Goal: Task Accomplishment & Management: Complete application form

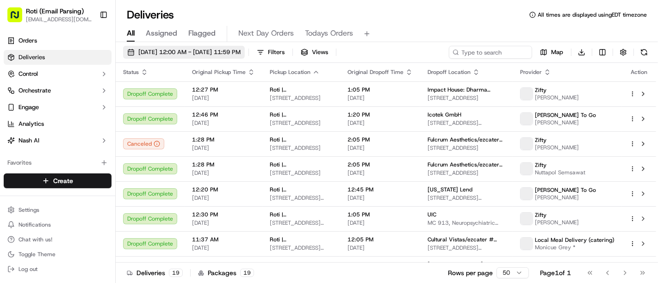
click at [167, 50] on span "[DATE] 12:00 AM - [DATE] 11:59 PM" at bounding box center [189, 52] width 102 height 8
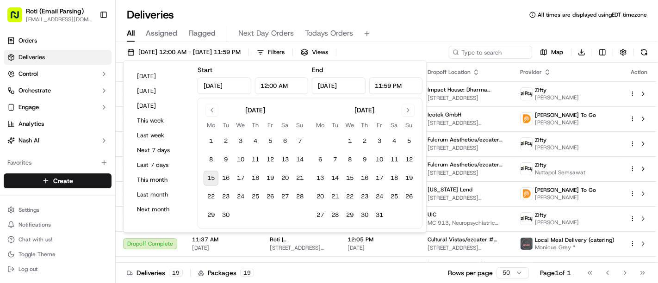
click at [212, 179] on button "15" at bounding box center [210, 178] width 15 height 15
type input "Sep 15, 2025"
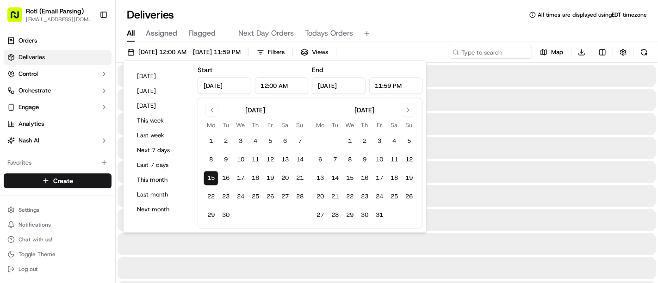
click at [212, 179] on button "15" at bounding box center [210, 178] width 15 height 15
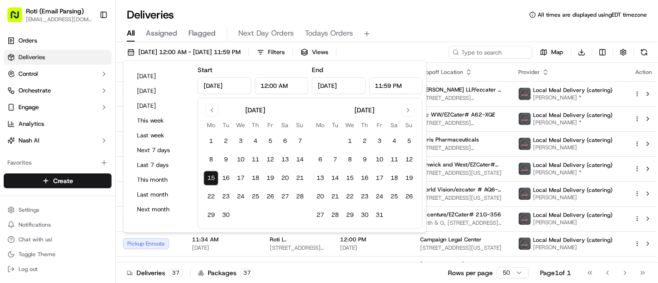
click at [415, 28] on div "All Assigned Flagged Next Day Orders Todays Orders" at bounding box center [387, 34] width 542 height 16
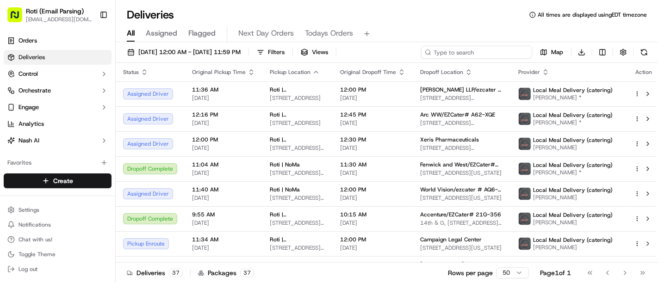
click at [465, 49] on input at bounding box center [476, 52] width 111 height 13
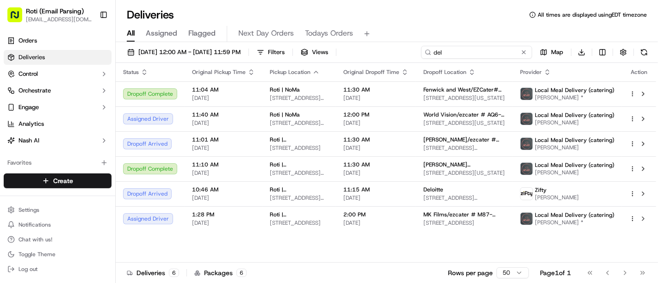
type input "del"
click at [527, 52] on button at bounding box center [523, 52] width 9 height 9
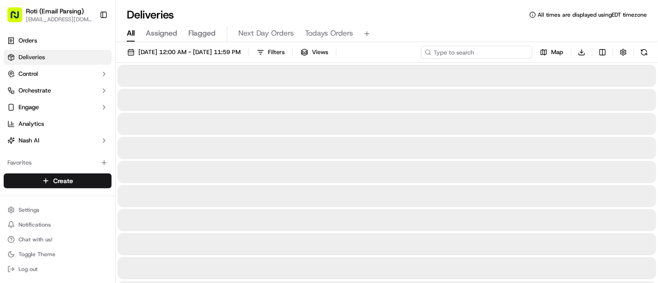
click at [513, 48] on input at bounding box center [476, 52] width 111 height 13
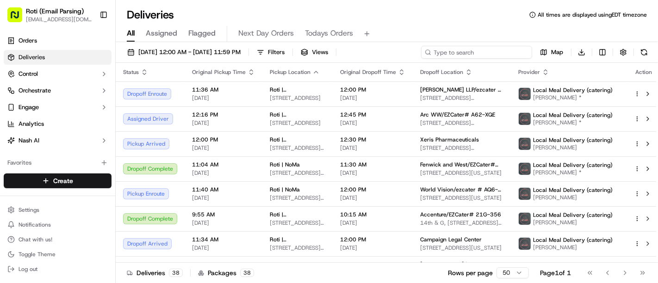
paste input "ryk-7xg"
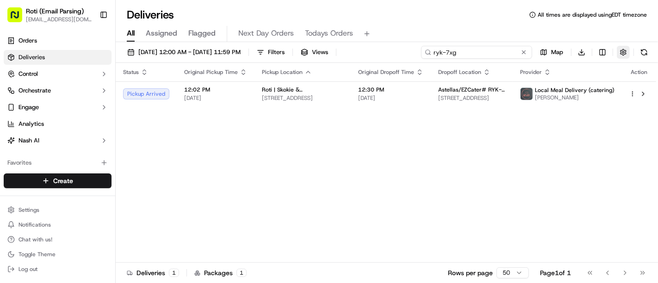
type input "ryk-7xg"
click at [625, 50] on button "button" at bounding box center [622, 52] width 13 height 13
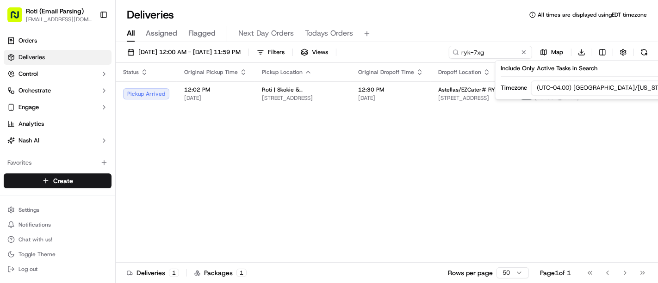
click at [600, 82] on html "Roti (Email Parsing) sbroadhead@roti.com Toggle Sidebar Orders Deliveries Contr…" at bounding box center [329, 141] width 658 height 283
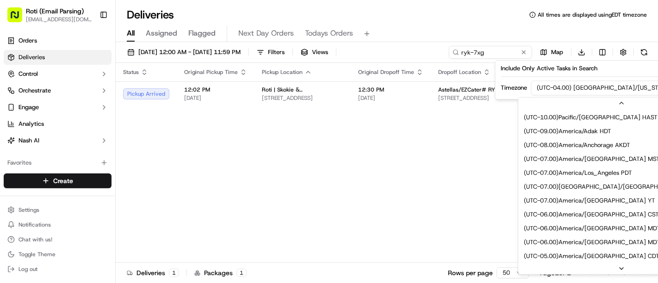
scroll to position [69, 0]
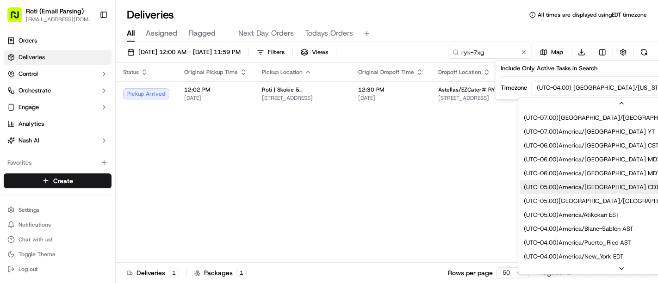
drag, startPoint x: 602, startPoint y: 199, endPoint x: 599, endPoint y: 189, distance: 10.7
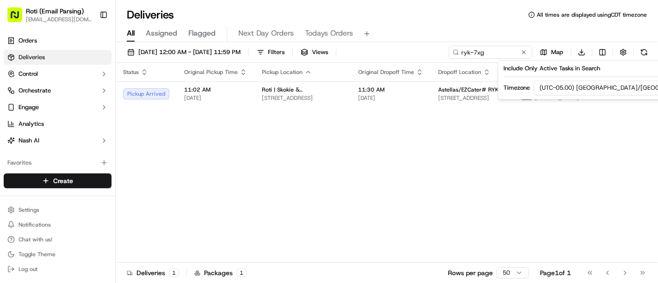
click at [351, 180] on div "Status Original Pickup Time Pickup Location Original Dropoff Time Dropoff Locat…" at bounding box center [386, 163] width 540 height 200
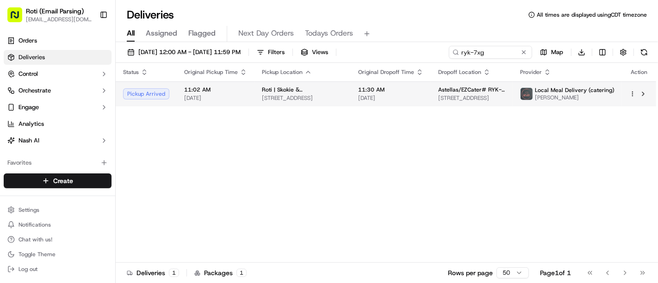
click at [520, 87] on td "Local Meal Delivery (catering) Kenosha McElroy" at bounding box center [566, 93] width 109 height 25
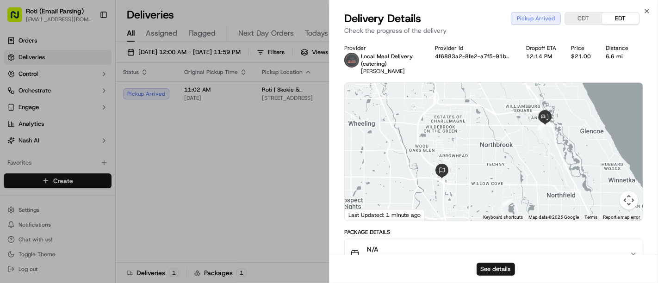
click at [494, 261] on div "See details" at bounding box center [493, 269] width 328 height 28
click at [495, 265] on button "See details" at bounding box center [495, 269] width 38 height 13
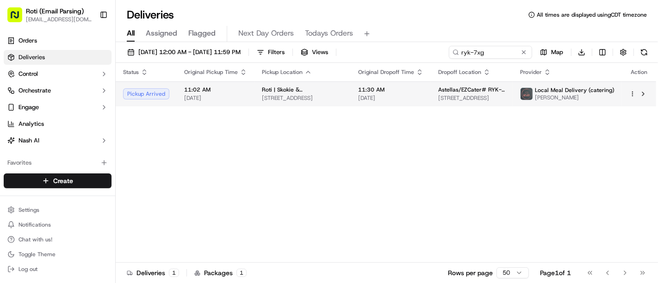
click at [438, 94] on span "2375 Waterview Dr #3, Northbrook, IL 60062, USA" at bounding box center [471, 97] width 67 height 7
drag, startPoint x: 254, startPoint y: 88, endPoint x: 336, endPoint y: 82, distance: 81.6
click at [336, 82] on td "Roti | Skokie & Dundee 798 Skokie Blvd, Northbrook, IL 60062, USA" at bounding box center [302, 93] width 96 height 25
copy span "Roti | Skokie & Dundee"
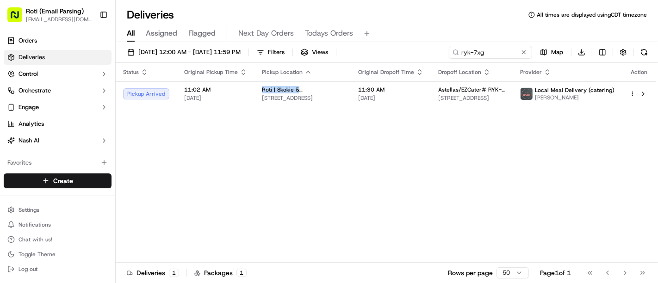
click at [594, 133] on div "Status Original Pickup Time Pickup Location Original Dropoff Time Dropoff Locat…" at bounding box center [386, 163] width 540 height 200
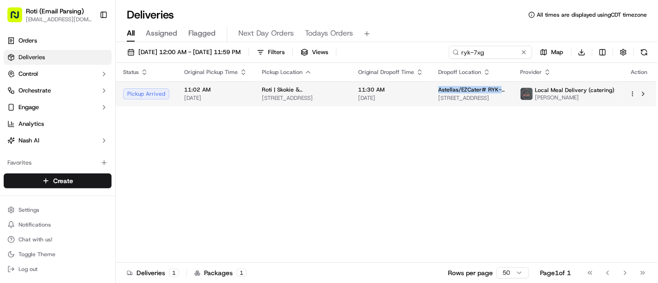
drag, startPoint x: 426, startPoint y: 89, endPoint x: 504, endPoint y: 88, distance: 77.7
click at [504, 88] on div "Astellas/EZCater# RYK-7XG" at bounding box center [471, 89] width 67 height 7
copy span "Astellas/EZCater# RYK-7XG"
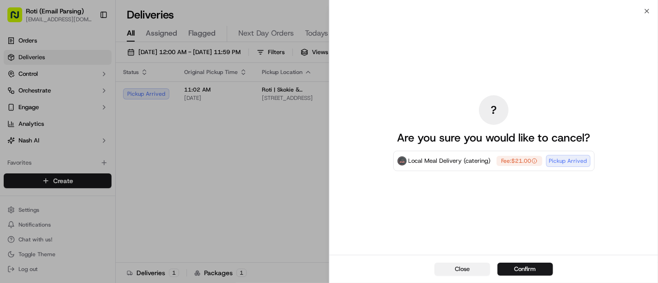
click at [451, 273] on button "Close" at bounding box center [461, 269] width 55 height 13
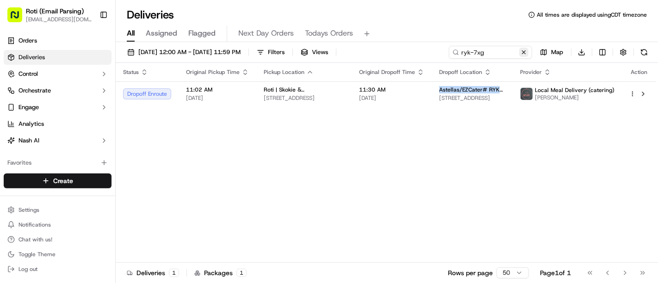
click at [522, 54] on button at bounding box center [523, 52] width 9 height 9
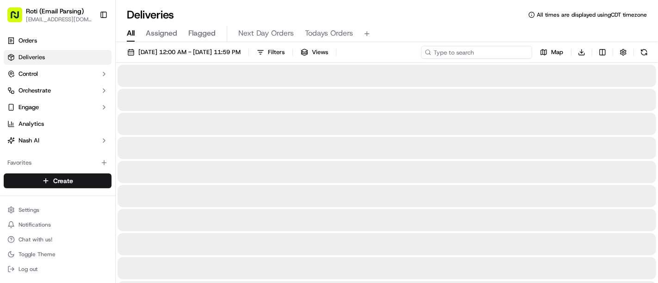
click at [518, 52] on input at bounding box center [476, 52] width 111 height 13
paste input "AQ6-AFY"
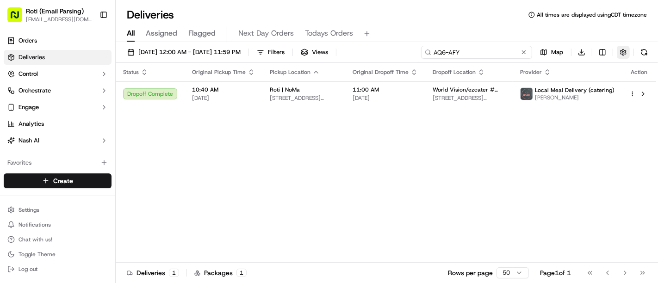
type input "AQ6-AFY"
click at [626, 53] on button "button" at bounding box center [622, 52] width 13 height 13
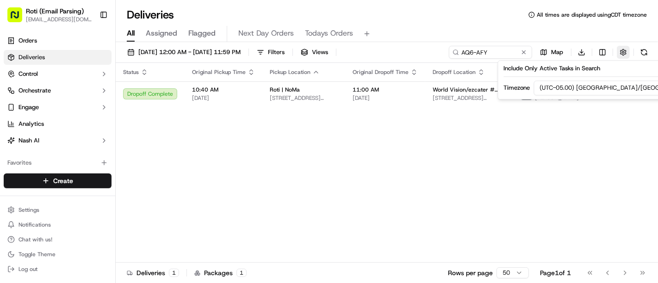
click at [626, 53] on button "button" at bounding box center [622, 52] width 13 height 13
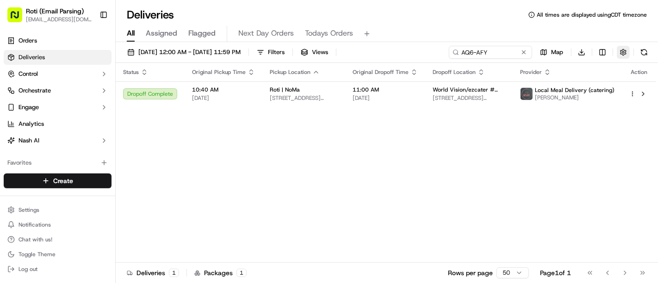
click at [626, 53] on button "button" at bounding box center [622, 52] width 13 height 13
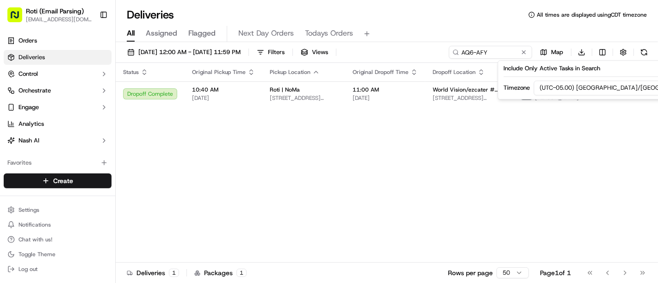
click at [581, 89] on html "Roti (Email Parsing) sbroadhead@roti.com Toggle Sidebar Orders Deliveries Contr…" at bounding box center [329, 141] width 658 height 283
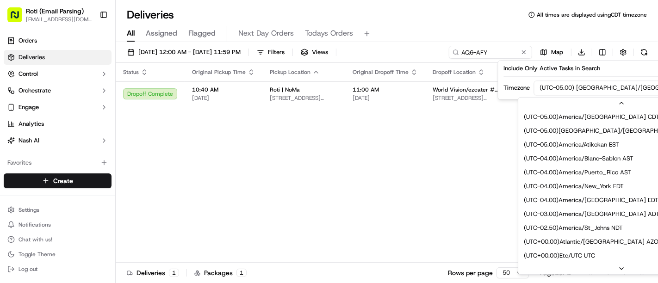
scroll to position [167, 0]
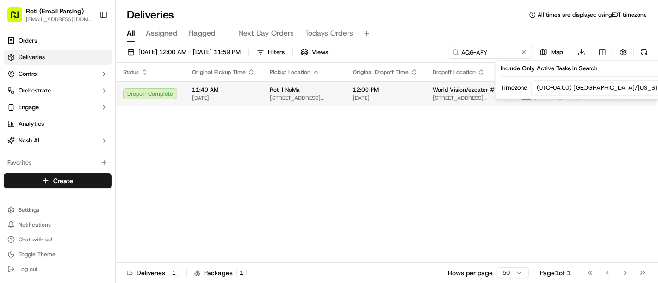
click at [443, 97] on span "[STREET_ADDRESS][US_STATE]" at bounding box center [468, 97] width 73 height 7
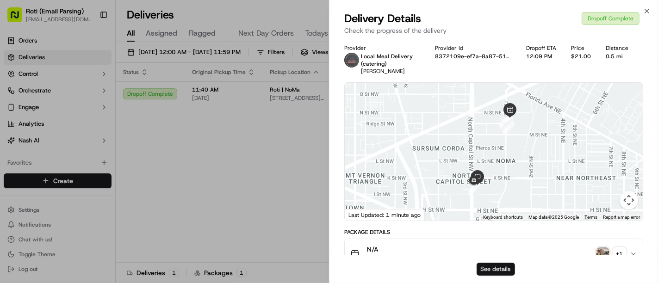
click at [496, 266] on button "See details" at bounding box center [495, 269] width 38 height 13
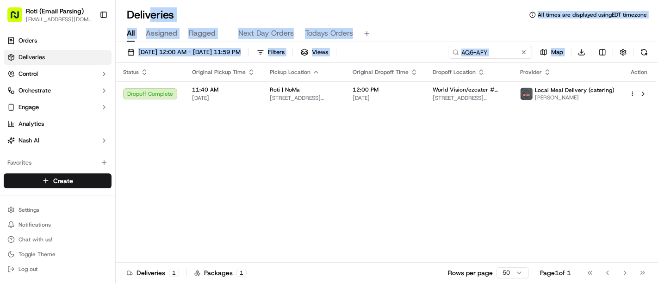
drag, startPoint x: 231, startPoint y: 232, endPoint x: 139, endPoint y: -62, distance: 308.5
click at [240, 49] on span "09/15/2025 12:00 AM - 09/15/2025 11:59 PM" at bounding box center [189, 52] width 102 height 8
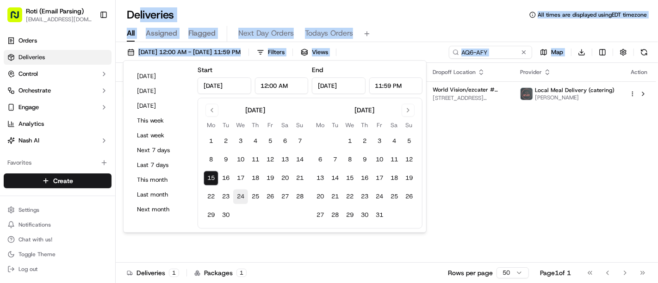
click at [240, 198] on button "24" at bounding box center [240, 197] width 15 height 15
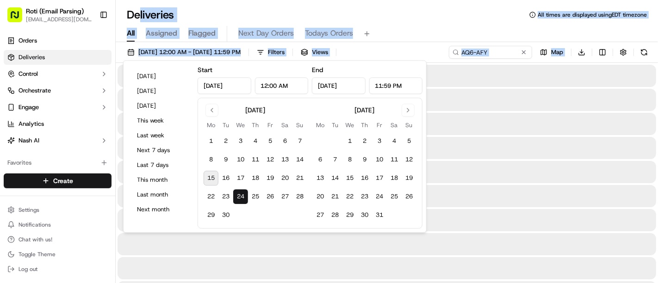
type input "Sep 24, 2025"
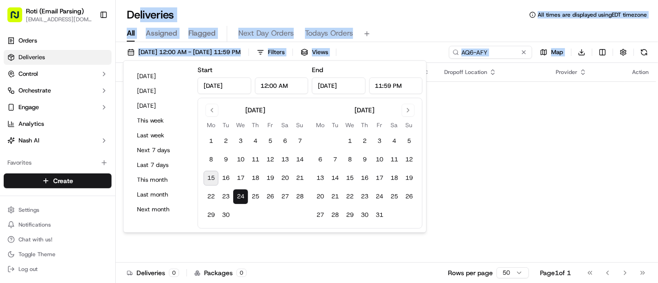
click at [240, 198] on button "24" at bounding box center [240, 197] width 15 height 15
click at [519, 52] on button at bounding box center [523, 52] width 9 height 9
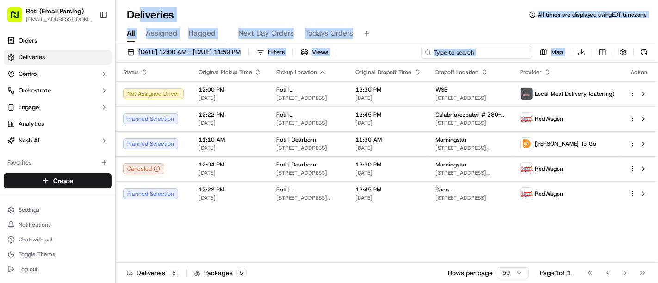
click at [519, 52] on input at bounding box center [476, 52] width 111 height 13
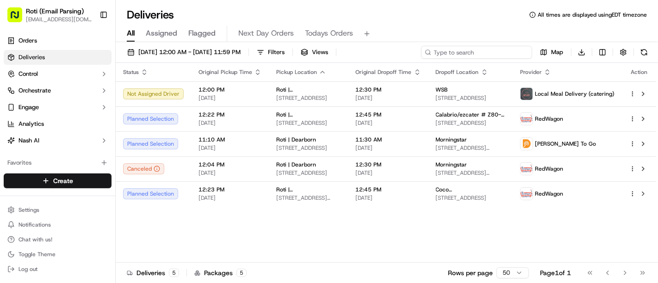
paste input "# Z80-AWU"
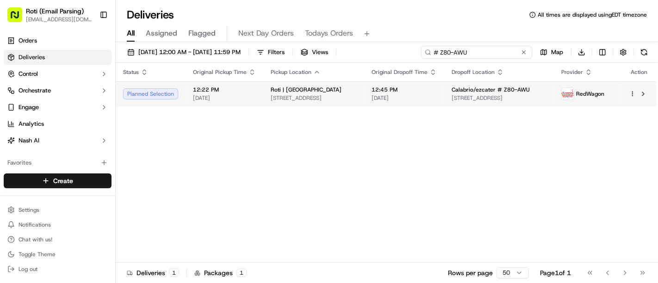
type input "# Z80-AWU"
click at [633, 96] on html "Roti (Email Parsing) sbroadhead@roti.com Toggle Sidebar Orders Deliveries Contr…" at bounding box center [329, 141] width 658 height 283
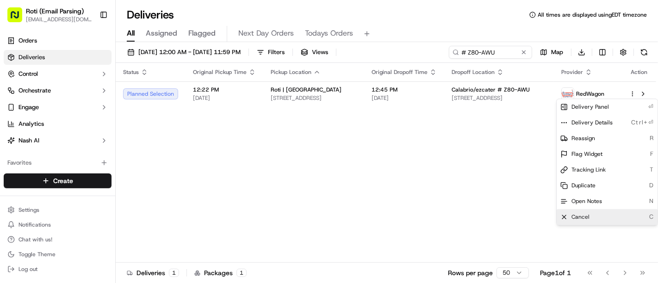
click at [590, 212] on div "Cancel C" at bounding box center [606, 217] width 101 height 16
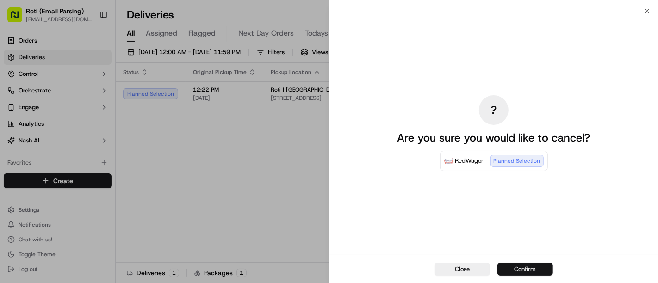
click at [519, 265] on button "Confirm" at bounding box center [524, 269] width 55 height 13
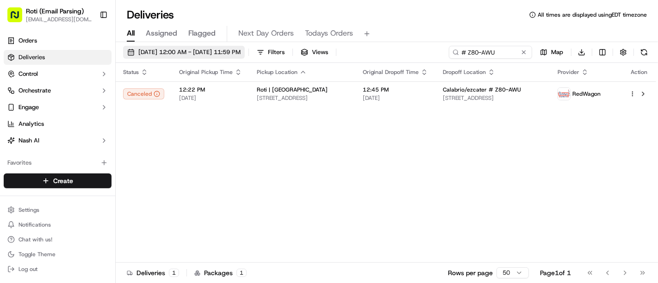
click at [218, 51] on span "09/24/2025 12:00 AM - 09/24/2025 11:59 PM" at bounding box center [189, 52] width 102 height 8
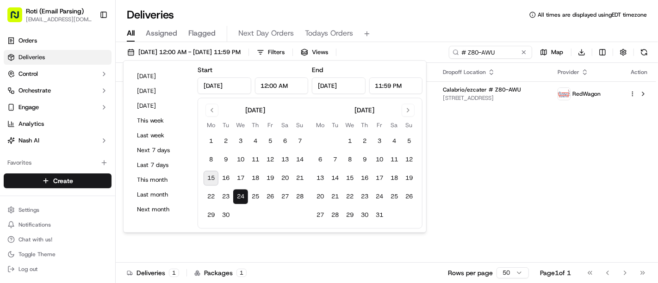
click at [212, 184] on button "15" at bounding box center [210, 178] width 15 height 15
type input "Sep 15, 2025"
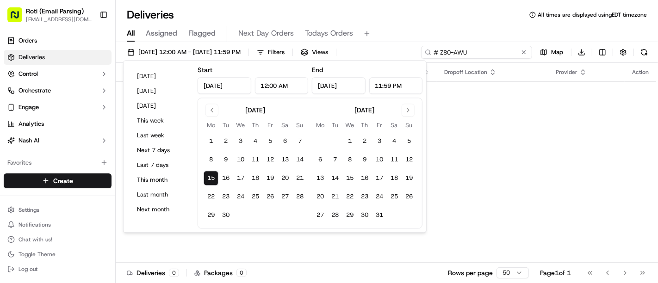
click at [523, 47] on input "# Z80-AWU" at bounding box center [476, 52] width 111 height 13
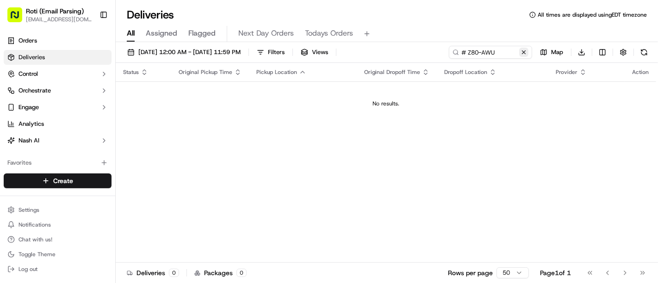
click at [523, 49] on button at bounding box center [523, 52] width 9 height 9
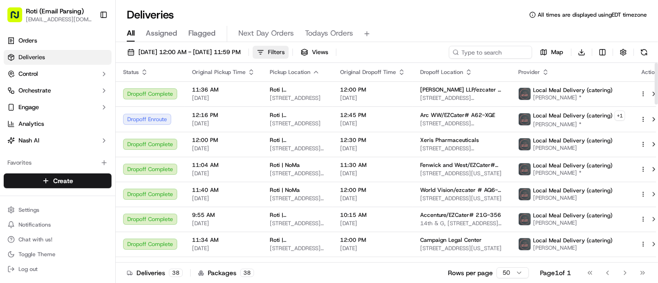
click at [289, 55] on button "Filters" at bounding box center [270, 52] width 36 height 13
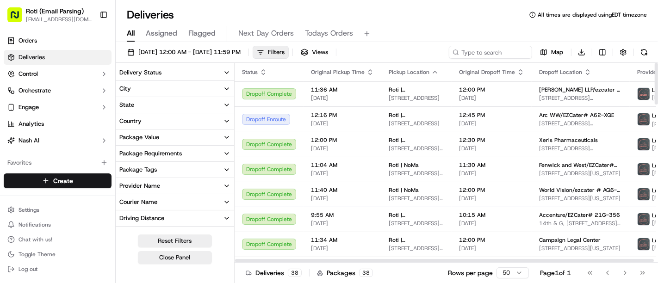
click at [173, 66] on button "Delivery Status" at bounding box center [175, 73] width 118 height 16
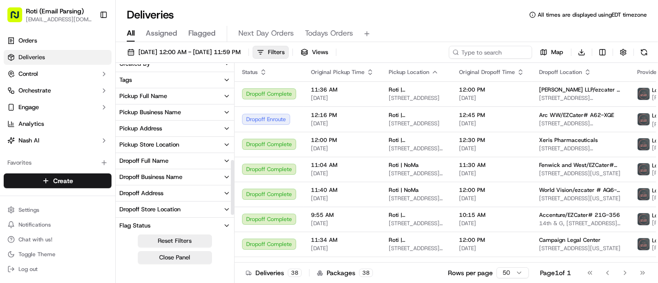
scroll to position [288, 0]
click at [185, 105] on button "Pickup Business Name" at bounding box center [175, 112] width 118 height 16
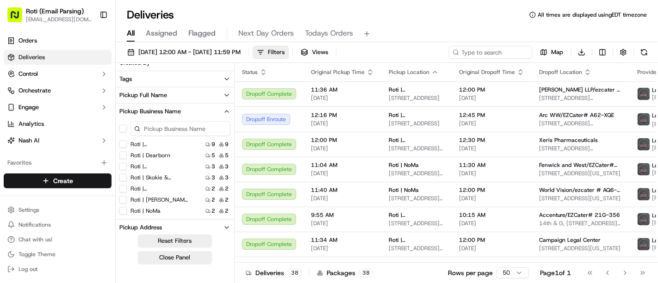
click at [179, 122] on input at bounding box center [180, 128] width 100 height 15
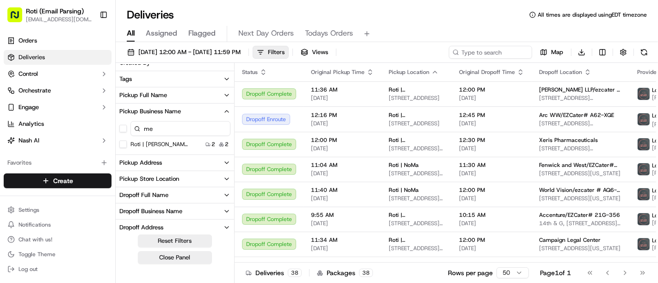
type input "me"
click at [125, 146] on Farms "Roti | Mellody Farms" at bounding box center [122, 144] width 7 height 7
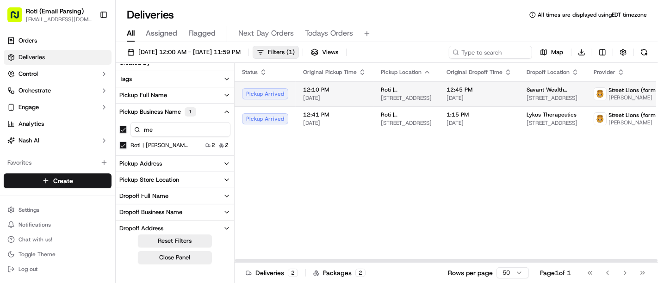
click at [613, 90] on span "Street Lions (formerly TTE SoFlo)" at bounding box center [651, 89] width 86 height 7
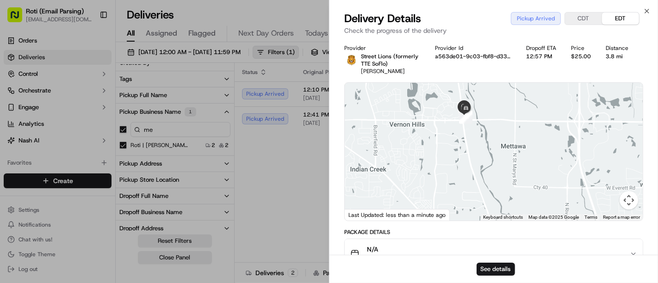
drag, startPoint x: 446, startPoint y: 126, endPoint x: 460, endPoint y: 192, distance: 67.1
click at [460, 192] on div at bounding box center [494, 152] width 298 height 138
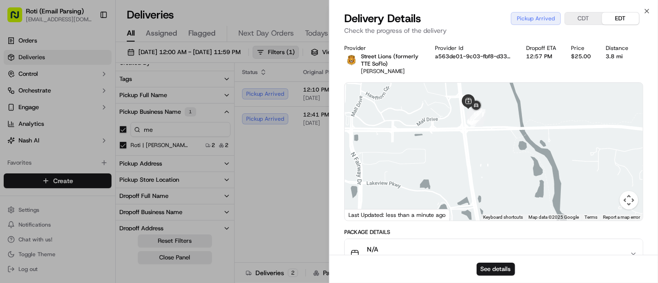
drag, startPoint x: 498, startPoint y: 91, endPoint x: 474, endPoint y: 216, distance: 128.1
click at [474, 216] on div at bounding box center [494, 152] width 298 height 138
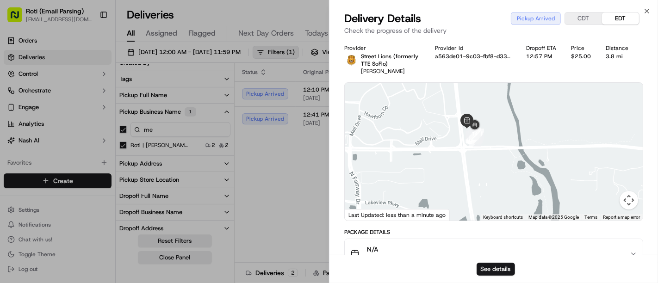
click at [480, 94] on div at bounding box center [494, 152] width 298 height 138
click at [501, 270] on button "See details" at bounding box center [495, 269] width 38 height 13
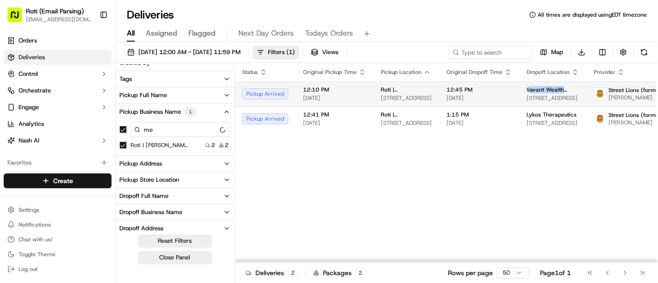
drag, startPoint x: 563, startPoint y: 91, endPoint x: 522, endPoint y: 92, distance: 41.2
click at [526, 92] on span "Savant Wealth Management" at bounding box center [552, 89] width 52 height 7
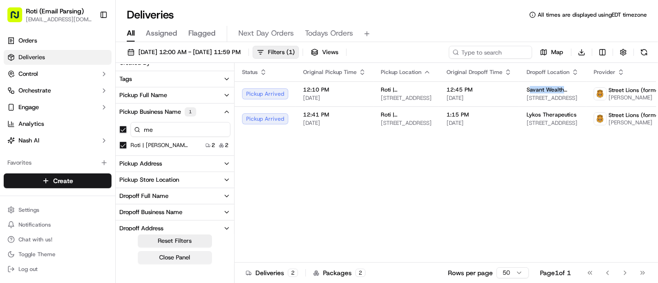
click at [206, 252] on button "Close Panel" at bounding box center [175, 257] width 74 height 13
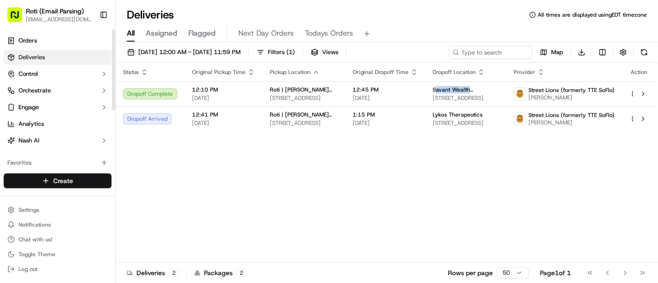
click at [87, 178] on html "Roti (Email Parsing) sbroadhead@roti.com Toggle Sidebar Orders Deliveries Contr…" at bounding box center [329, 141] width 658 height 283
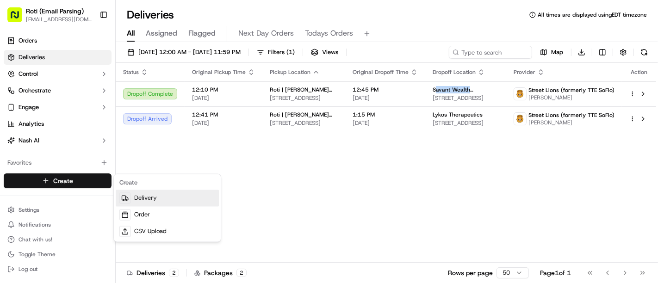
click at [145, 194] on link "Delivery" at bounding box center [167, 198] width 103 height 17
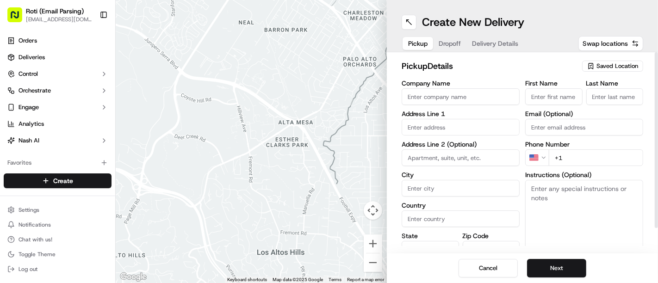
click at [588, 69] on div "Saved Location" at bounding box center [612, 66] width 61 height 11
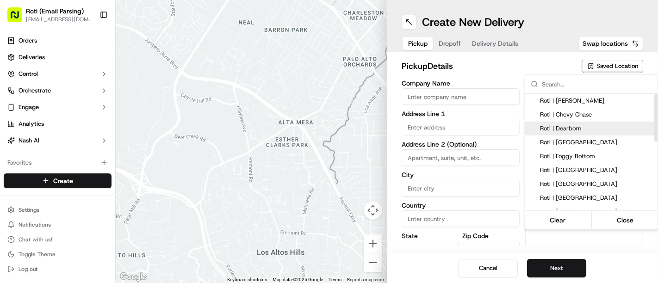
click at [557, 127] on span "Roti | Dearborn" at bounding box center [597, 128] width 114 height 8
type input "Roti | Dearborn"
type input "33 N Dearborn St"
type input "Chicago"
type input "US"
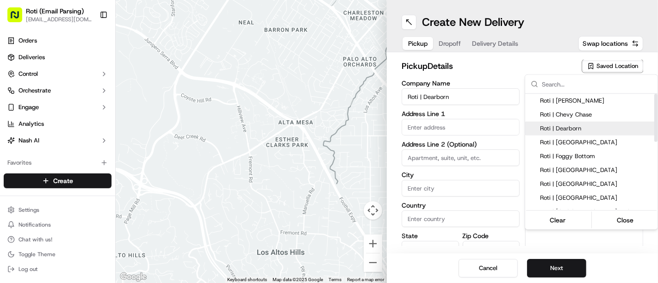
type input "IL"
type input "60602"
type input "+1 312 858 6972"
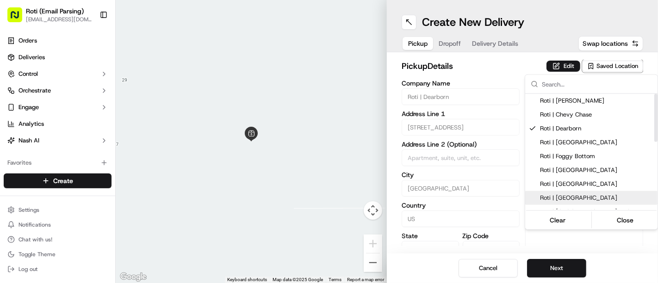
click at [561, 266] on html "Roti (Email Parsing) sbroadhead@roti.com Toggle Sidebar Orders Deliveries Contr…" at bounding box center [329, 141] width 658 height 283
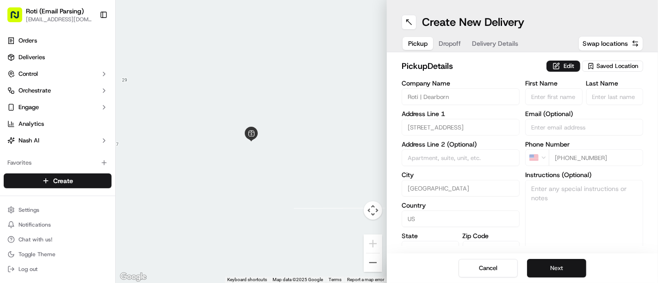
click at [547, 274] on button "Next" at bounding box center [556, 268] width 59 height 18
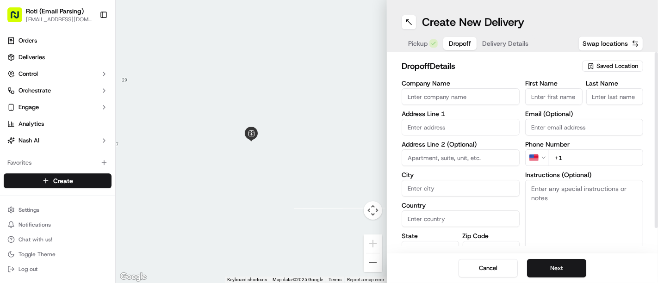
click at [410, 98] on input "Company Name" at bounding box center [460, 96] width 118 height 17
paste input "AMA - American Medical Association"
type input "AMA - American Medical Association"
click at [534, 92] on input "First Name" at bounding box center [553, 96] width 57 height 17
paste input "Samuel Grzelak"
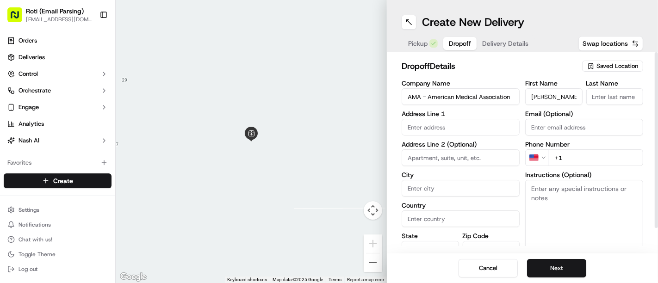
click at [554, 95] on input "Samuel Grzelak" at bounding box center [553, 96] width 57 height 17
drag, startPoint x: 552, startPoint y: 94, endPoint x: 585, endPoint y: 98, distance: 33.5
click at [585, 98] on div "First Name Samuel Grzelak Last Name" at bounding box center [584, 92] width 118 height 25
type input "Samuel"
click at [604, 91] on input "Last Name" at bounding box center [614, 96] width 57 height 17
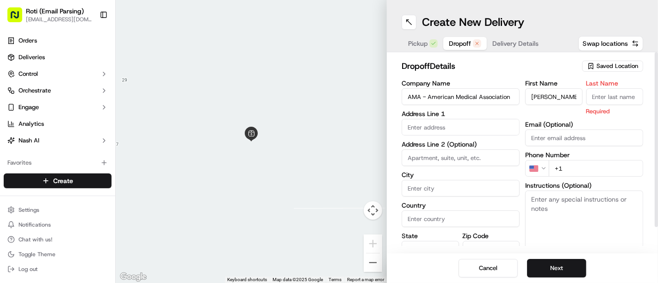
paste input "Grzelak"
type input "Grzelak"
click at [456, 129] on input "text" at bounding box center [460, 127] width 118 height 17
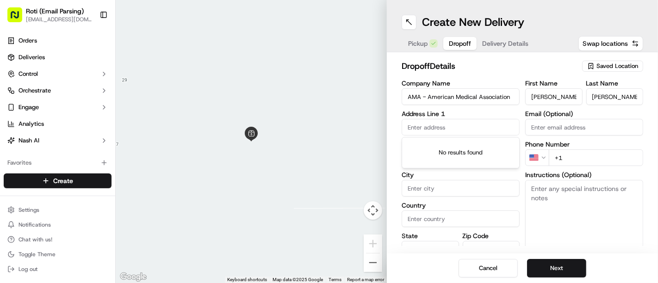
paste input "330 North Wabash Avenue Suite 39300 Chicago, IL 60611 United States"
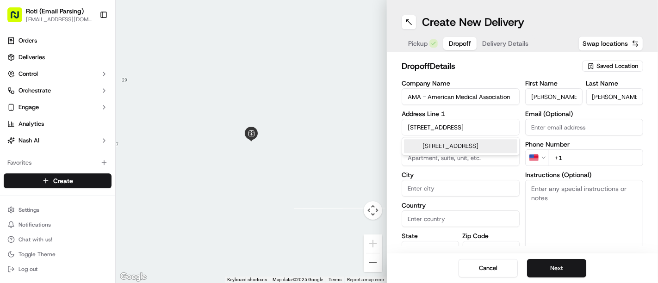
click at [455, 146] on div "330 North Wabash Avenue, Chicago, IL" at bounding box center [460, 146] width 113 height 14
type input "330 N Wabash Ave, Chicago, IL 60611, USA"
type input "Chicago"
type input "United States"
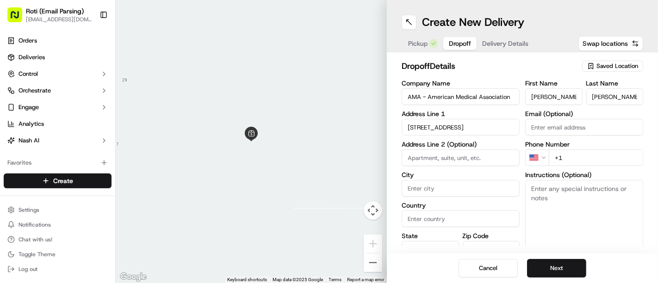
type input "IL"
type input "60611"
type input "330 North Wabash Avenue"
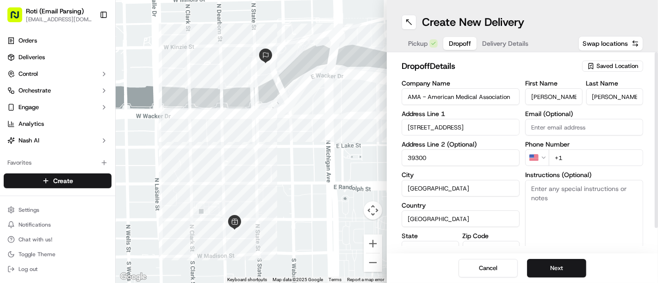
type input "39300"
click at [571, 165] on input "+1" at bounding box center [595, 157] width 94 height 17
paste input "312 464 4743"
type input "+1 312 464 4743"
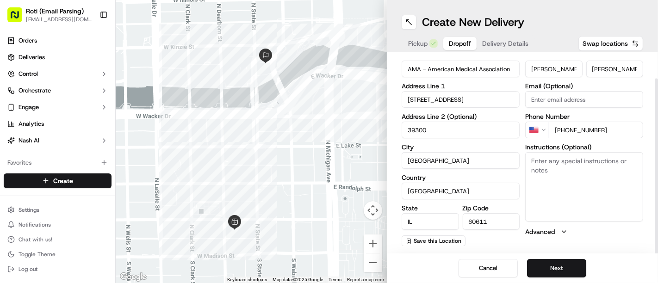
drag, startPoint x: 657, startPoint y: 154, endPoint x: 654, endPoint y: 201, distance: 47.3
click at [654, 201] on div at bounding box center [655, 166] width 3 height 176
click at [574, 175] on textarea "Instructions (Optional)" at bounding box center [584, 186] width 118 height 69
paste textarea "al. call when you arrive"
type textarea "al. call when you arrive"
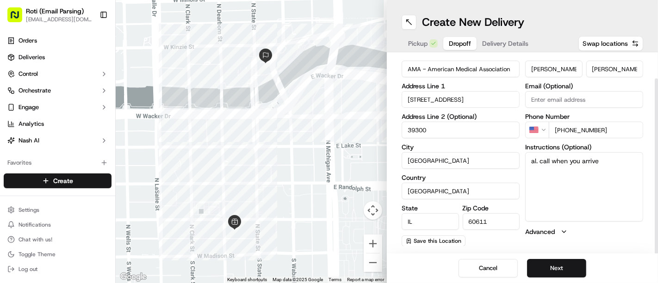
drag, startPoint x: 657, startPoint y: 129, endPoint x: 657, endPoint y: 140, distance: 11.6
click at [657, 140] on div at bounding box center [655, 166] width 3 height 176
click at [567, 261] on button "Next" at bounding box center [556, 268] width 59 height 18
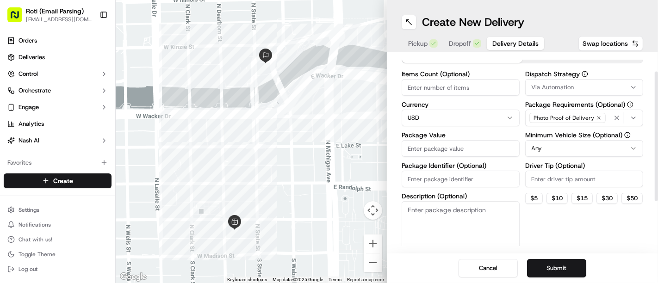
scroll to position [0, 0]
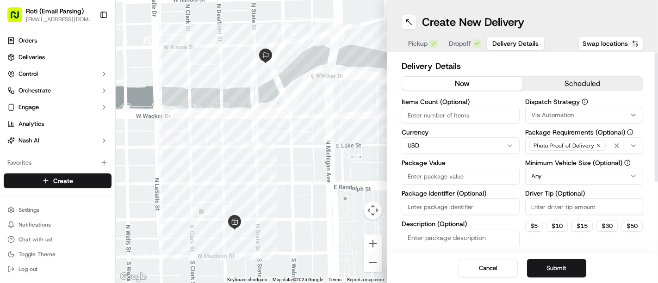
drag, startPoint x: 653, startPoint y: 83, endPoint x: 656, endPoint y: 54, distance: 28.8
click at [656, 54] on div at bounding box center [655, 116] width 3 height 129
click at [597, 80] on button "scheduled" at bounding box center [582, 84] width 120 height 14
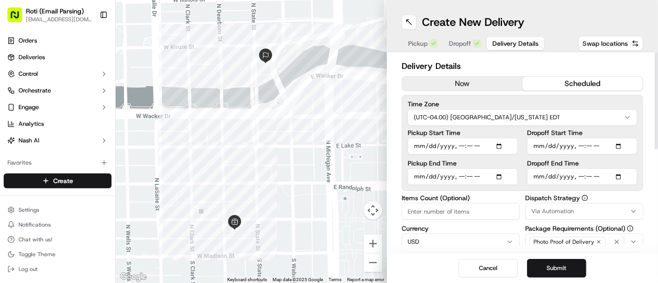
click at [525, 115] on html "Roti (Email Parsing) sbroadhead@roti.com Toggle Sidebar Orders Deliveries Contr…" at bounding box center [329, 141] width 658 height 283
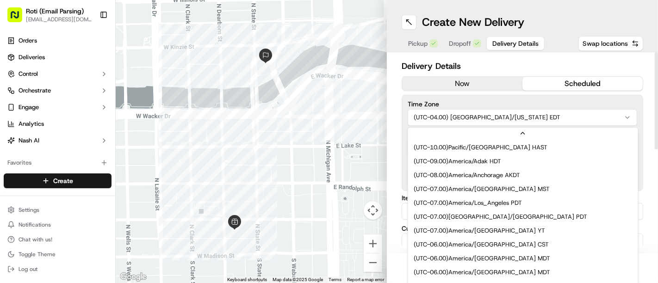
scroll to position [69, 0]
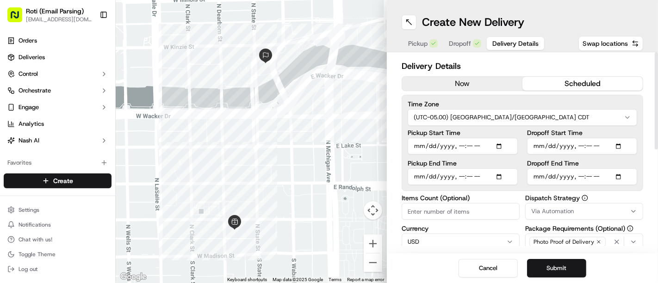
click at [546, 215] on button "Via Automation" at bounding box center [584, 211] width 118 height 17
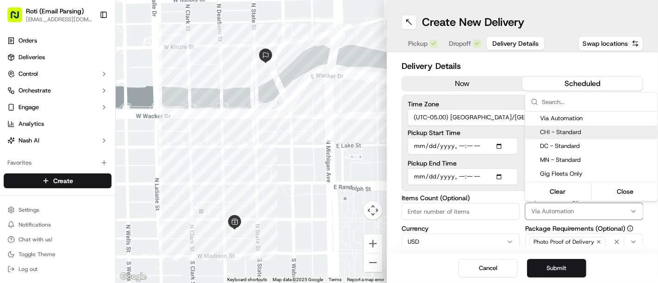
click at [549, 136] on div "CHI - Standard" at bounding box center [591, 132] width 132 height 14
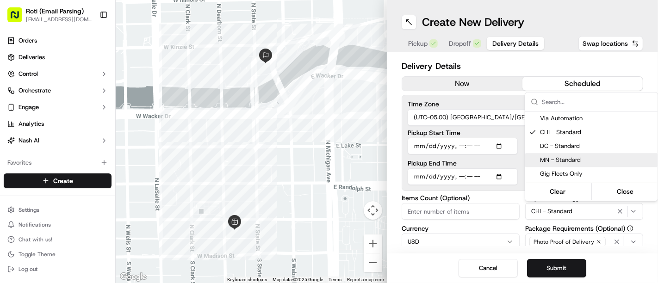
click at [498, 190] on html "Roti (Email Parsing) sbroadhead@roti.com Toggle Sidebar Orders Deliveries Contr…" at bounding box center [329, 141] width 658 height 283
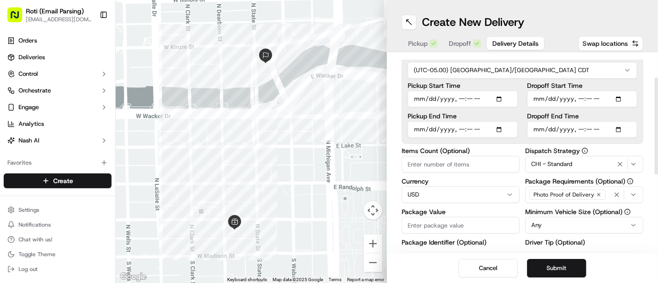
drag, startPoint x: 657, startPoint y: 124, endPoint x: 657, endPoint y: 149, distance: 25.0
click at [657, 149] on div at bounding box center [655, 126] width 3 height 97
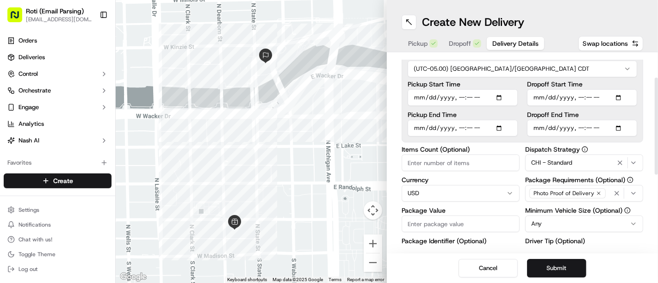
click at [618, 97] on input "Dropoff Start Time" at bounding box center [582, 97] width 110 height 17
click at [617, 93] on input "Dropoff Start Time" at bounding box center [582, 97] width 110 height 17
click at [617, 97] on input "Dropoff Start Time" at bounding box center [582, 97] width 110 height 17
click at [627, 93] on input "Dropoff Start Time" at bounding box center [582, 97] width 110 height 17
click at [625, 93] on input "Dropoff Start Time" at bounding box center [582, 97] width 110 height 17
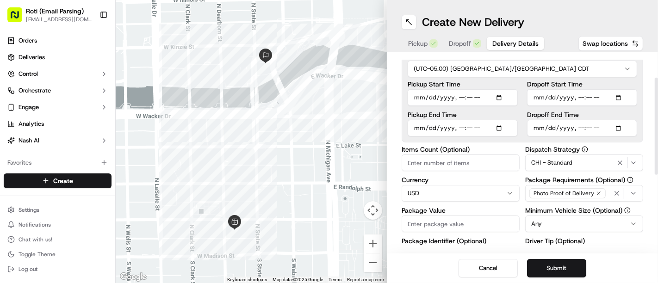
click at [621, 96] on input "Dropoff Start Time" at bounding box center [582, 97] width 110 height 17
type input "2025-09-16T11:30"
click at [631, 79] on div "Time Zone (UTC-05.00) America/Chicago CDT Pickup Start Time Pickup End Time Dro…" at bounding box center [521, 94] width 241 height 96
click at [617, 125] on input "Dropoff End Time" at bounding box center [582, 128] width 110 height 17
type input "2025-09-16T11:45"
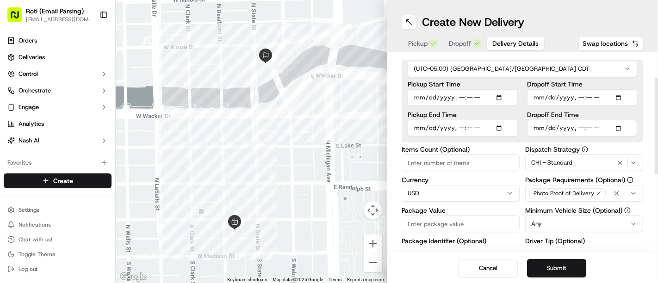
click at [594, 106] on div "Dropoff Start Time Dropoff End Time" at bounding box center [582, 108] width 110 height 55
click at [546, 224] on html "Roti (Email Parsing) sbroadhead@roti.com Toggle Sidebar Orders Deliveries Contr…" at bounding box center [329, 141] width 658 height 283
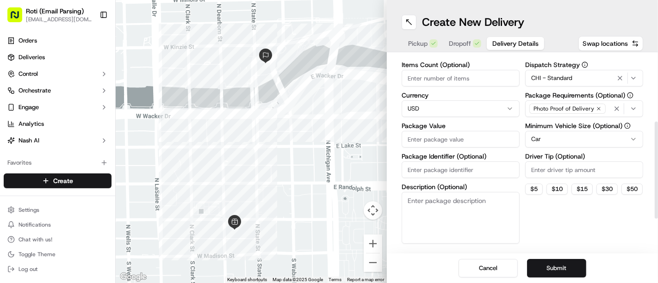
scroll to position [132, 0]
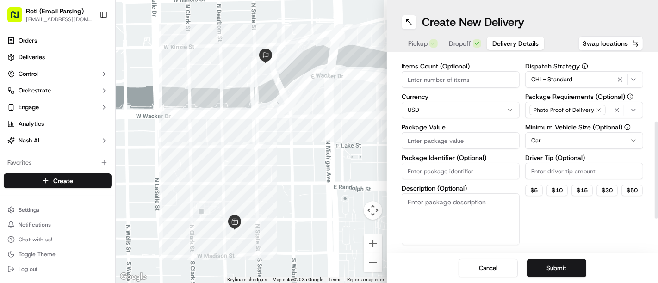
drag, startPoint x: 657, startPoint y: 111, endPoint x: 643, endPoint y: 155, distance: 45.8
click at [654, 155] on div at bounding box center [655, 170] width 3 height 97
click at [486, 174] on input "Package Identifier (Optional)" at bounding box center [460, 171] width 118 height 17
paste input "AMA - American Medical Association"
type input "AMA - American Medical Association"
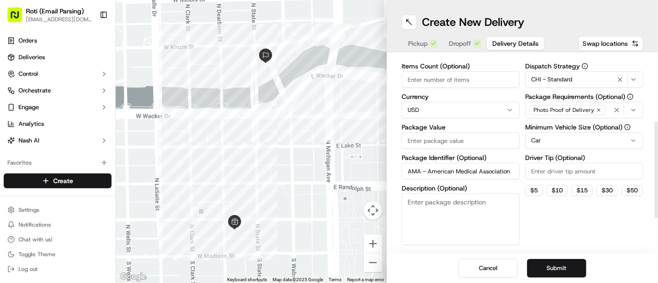
click at [468, 144] on input "Package Value" at bounding box center [460, 140] width 118 height 17
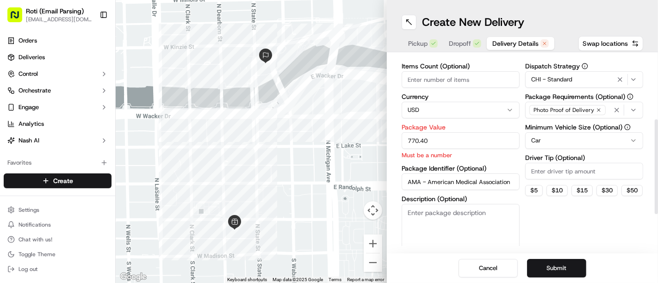
type input "770.40"
click at [412, 77] on input "Items Count (Optional)" at bounding box center [460, 79] width 118 height 17
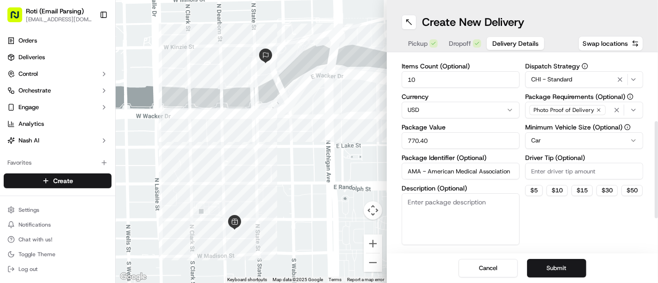
type input "10"
click at [569, 169] on input "Driver Tip (Optional)" at bounding box center [584, 171] width 118 height 17
type input "20"
click at [551, 257] on div "Cancel Submit" at bounding box center [522, 268] width 271 height 30
click at [551, 262] on button "Submit" at bounding box center [556, 268] width 59 height 18
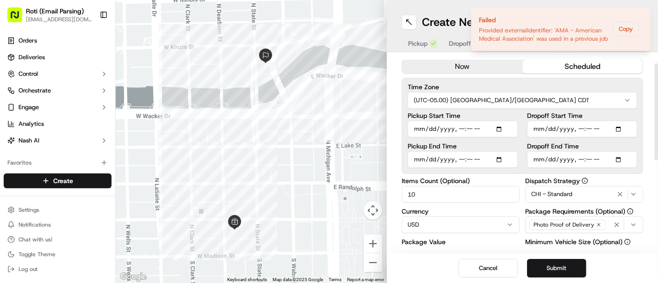
scroll to position [0, 0]
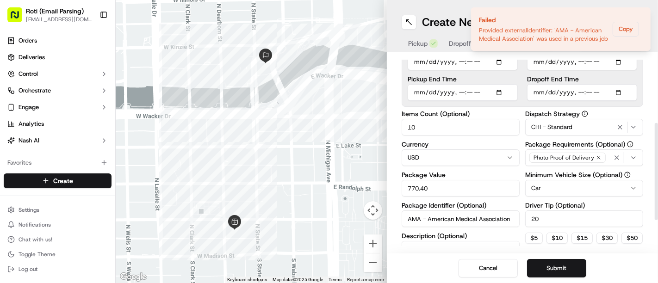
click at [655, 133] on div at bounding box center [655, 171] width 3 height 97
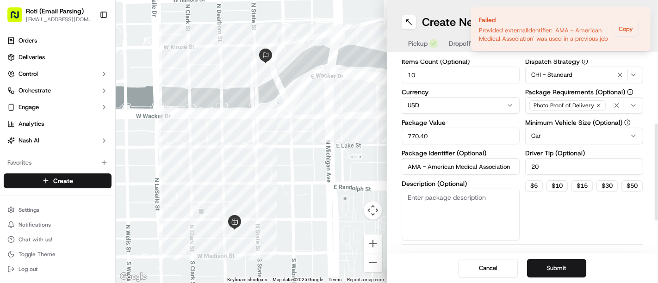
click at [509, 163] on input "AMA - American Medical Association" at bounding box center [460, 166] width 118 height 17
type input "AMA - American Medical Association9.15"
click at [534, 265] on button "Submit" at bounding box center [556, 268] width 59 height 18
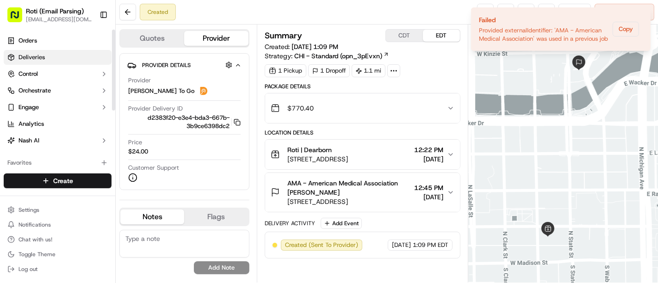
click at [52, 62] on link "Deliveries" at bounding box center [58, 57] width 108 height 15
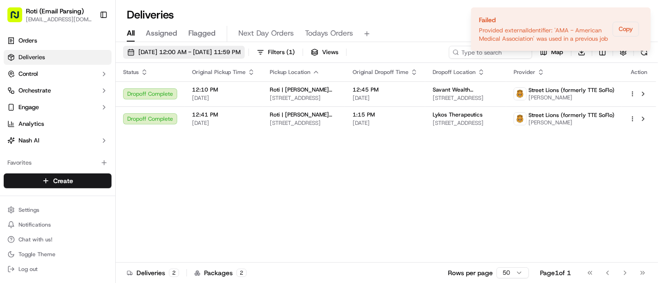
click at [231, 50] on span "09/15/2025 12:00 AM - 09/15/2025 11:59 PM" at bounding box center [189, 52] width 102 height 8
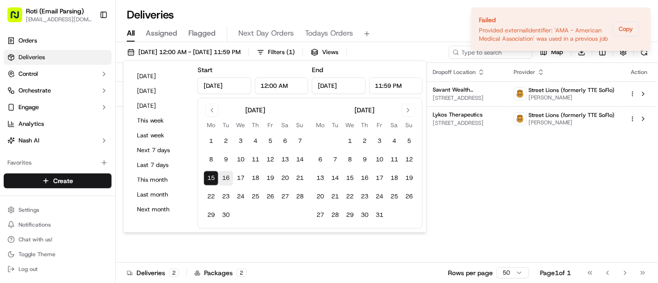
click at [221, 178] on button "16" at bounding box center [225, 178] width 15 height 15
type input "Sep 16, 2025"
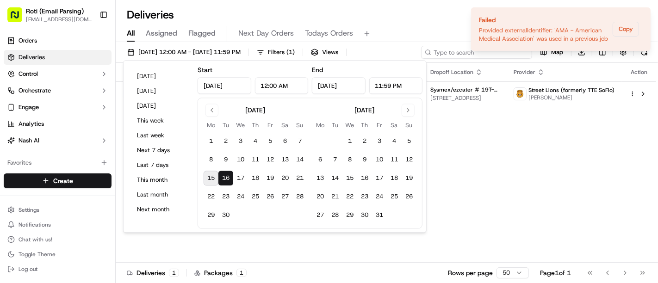
click at [462, 52] on input at bounding box center [476, 52] width 111 height 13
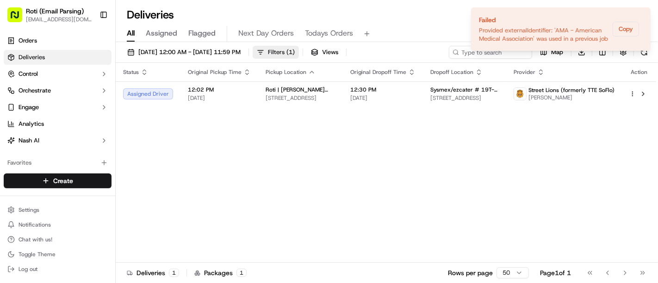
click at [291, 55] on button "Filters ( 1 )" at bounding box center [275, 52] width 46 height 13
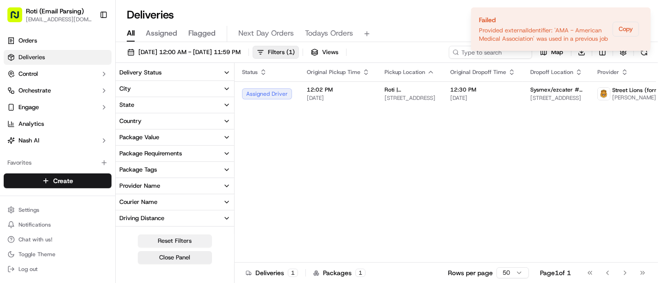
click at [161, 244] on button "Reset Filters" at bounding box center [175, 240] width 74 height 13
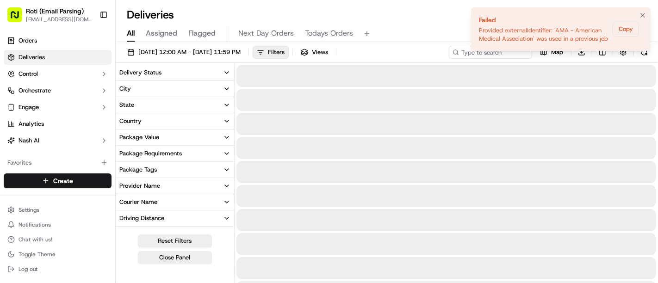
click at [466, 55] on ol "Failed Provided externalIdentifier: 'AMA - American Medical Association' was us…" at bounding box center [560, 29] width 194 height 58
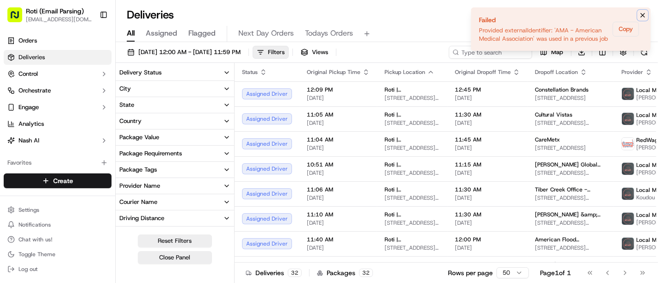
click at [646, 12] on button "Notifications (F8)" at bounding box center [642, 15] width 11 height 11
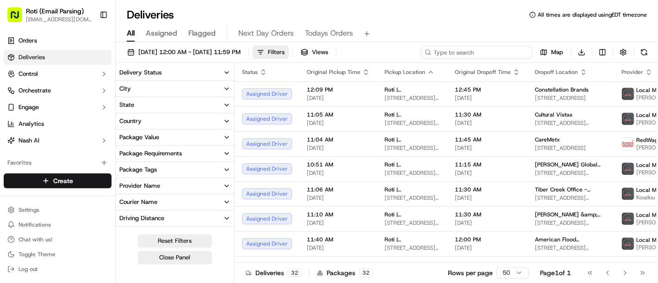
click at [522, 52] on input at bounding box center [476, 52] width 111 height 13
paste input "AMA - American Medical Association"
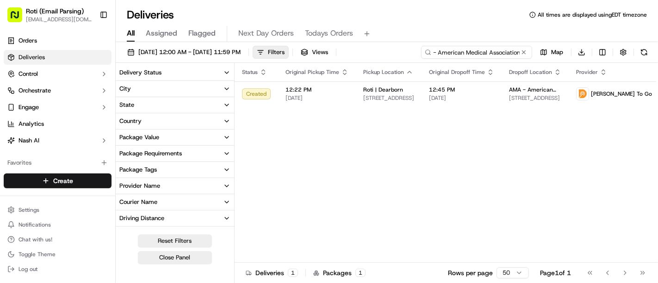
type input "AMA - American Medical Association"
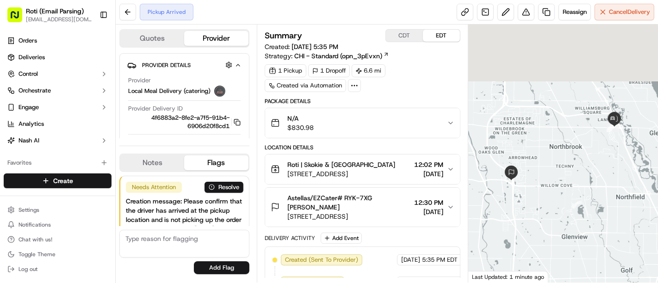
scroll to position [92, 0]
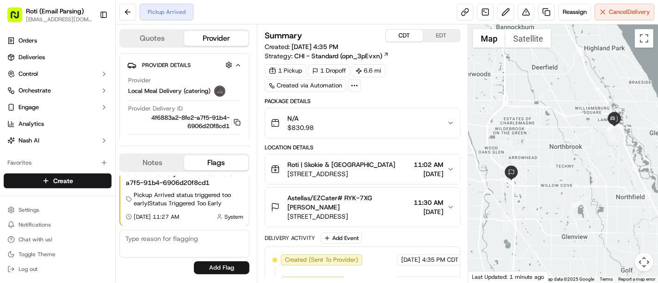
click at [394, 33] on button "CDT" at bounding box center [404, 36] width 37 height 12
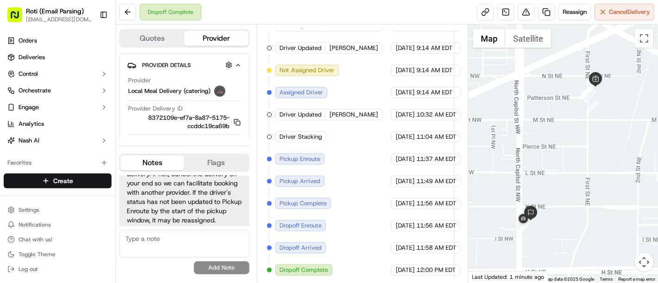
scroll to position [259, 0]
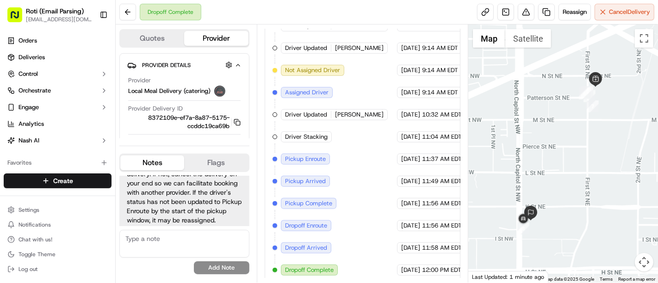
click at [380, 114] on div "Created (Sent To Provider) Local Meal Delivery (catering) [DATE] 9:00 AM EDT As…" at bounding box center [362, 126] width 180 height 300
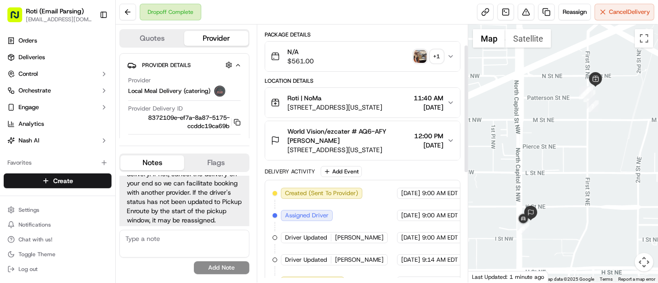
scroll to position [62, 0]
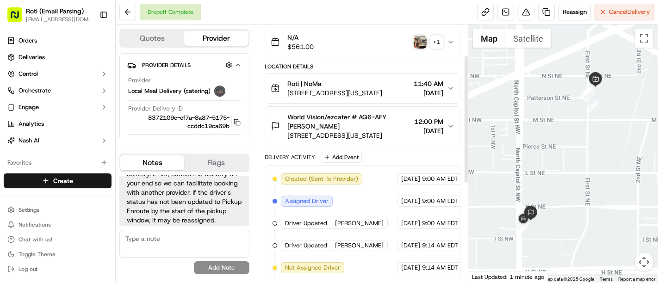
click at [380, 114] on span "World Vision/ezcater # AQ6-AFY [PERSON_NAME]" at bounding box center [348, 121] width 123 height 18
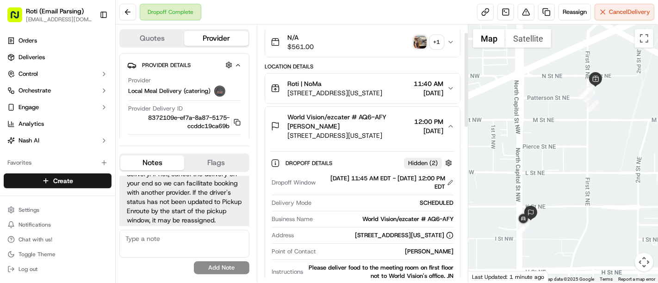
scroll to position [22, 0]
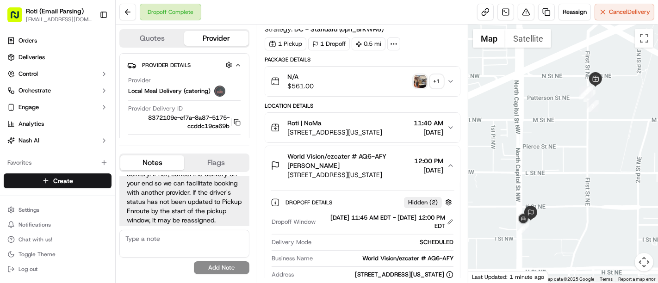
click at [431, 85] on div "+ 1" at bounding box center [436, 81] width 13 height 13
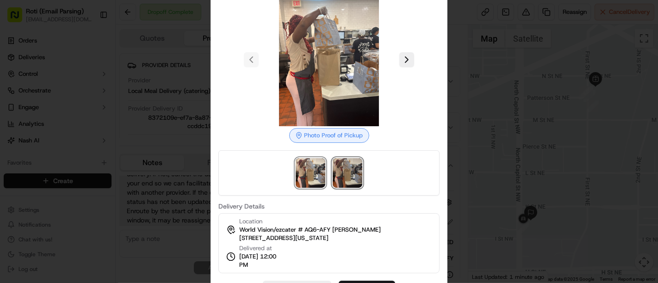
click at [336, 159] on img at bounding box center [348, 173] width 30 height 30
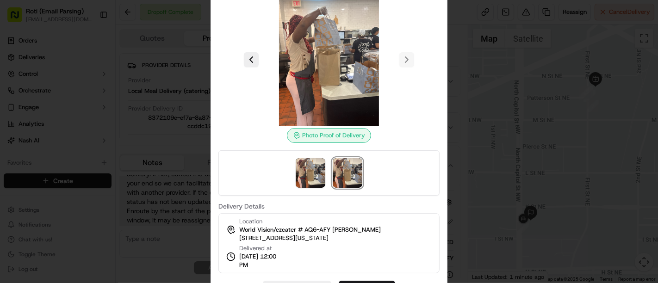
click at [456, 68] on div at bounding box center [329, 141] width 658 height 283
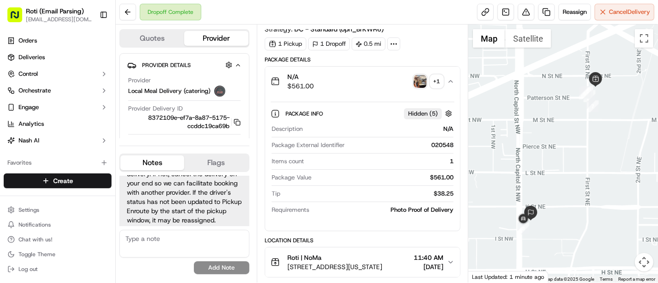
click at [455, 80] on button "N/A $561.00 + 1" at bounding box center [362, 82] width 195 height 30
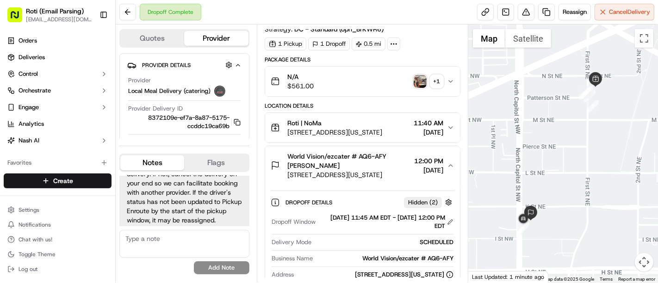
click at [463, 156] on div "Summary Created: [DATE] 9:00 AM Strategy: DC - Standard (opn_BrKWR6) 1 Pickup 1…" at bounding box center [362, 154] width 211 height 258
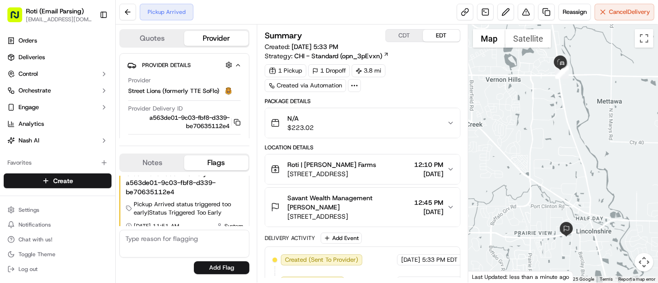
click at [401, 259] on div "09/12/2025 5:33 PM EDT" at bounding box center [431, 259] width 69 height 11
click at [403, 37] on button "CDT" at bounding box center [404, 36] width 37 height 12
click at [408, 236] on div "Delivery Activity Add Event" at bounding box center [363, 238] width 196 height 11
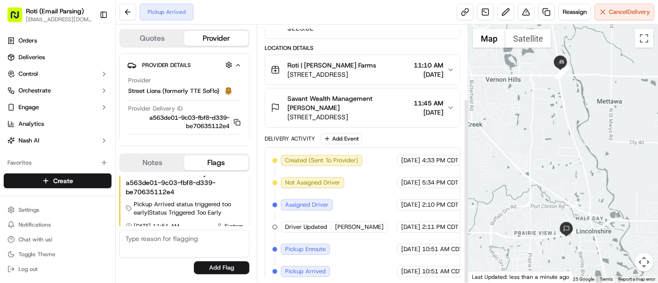
scroll to position [103, 0]
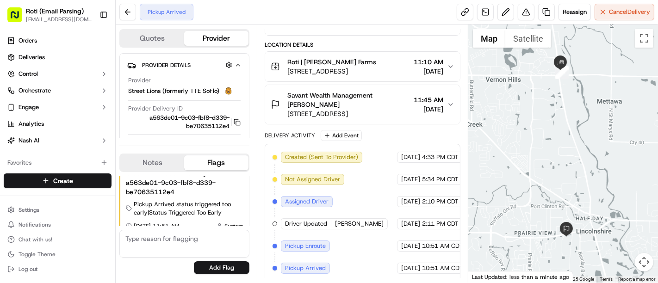
click at [362, 193] on div "Created (Sent To Provider) Street Lions (formerly TTE SoFlo) 09/12/2025 4:33 PM…" at bounding box center [362, 213] width 180 height 122
click at [338, 259] on div "Created (Sent To Provider) Street Lions (formerly TTE SoFlo) 09/12/2025 4:33 PM…" at bounding box center [362, 213] width 180 height 122
